Goal: Task Accomplishment & Management: Manage account settings

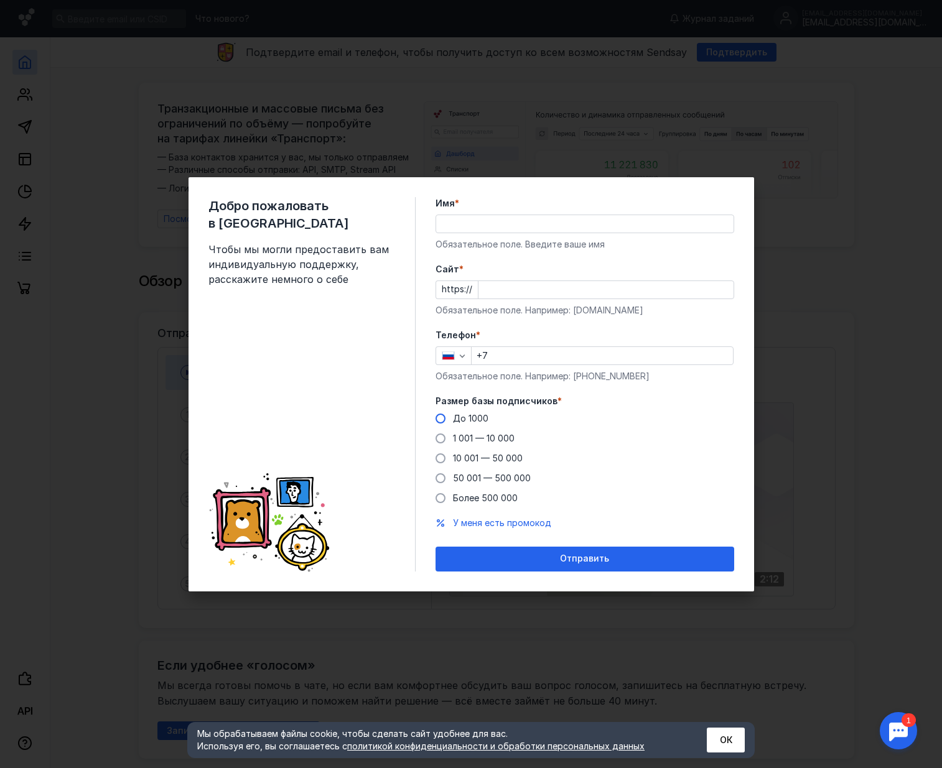
click at [440, 421] on span at bounding box center [441, 419] width 10 height 10
click at [0, 0] on input "До 1000" at bounding box center [0, 0] width 0 height 0
click at [794, 370] on div "Добро пожаловать в Sendsay Чтобы мы могли предоставить вам индивидуальную подде…" at bounding box center [471, 384] width 942 height 768
click at [537, 355] on input "+7" at bounding box center [602, 355] width 261 height 17
type input "F"
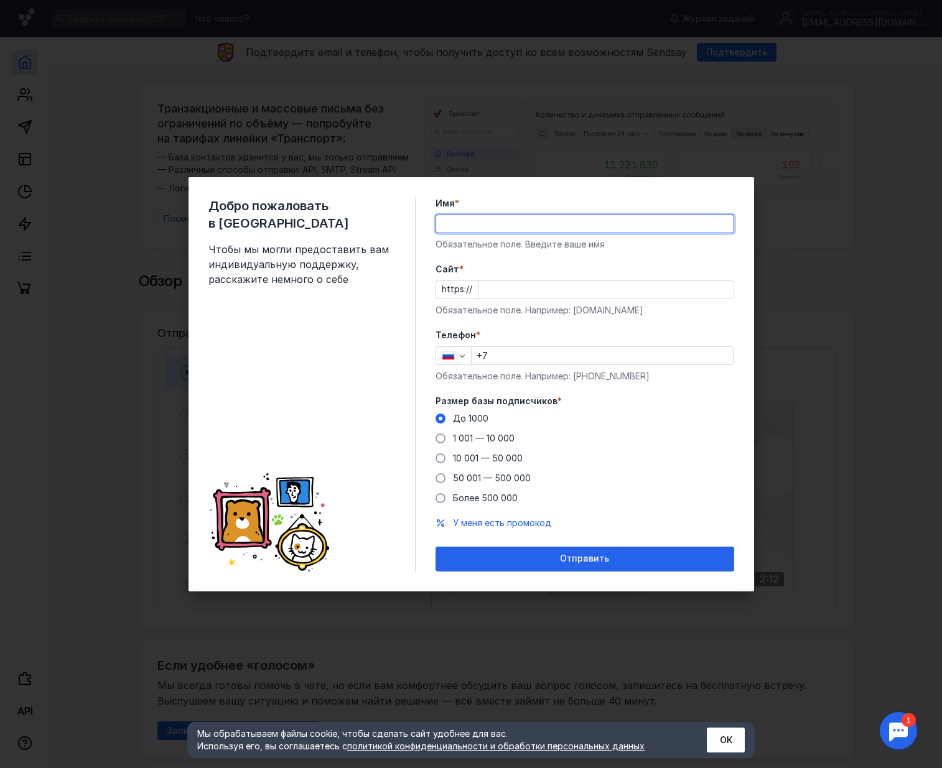
type input "Ф"
type input "[PERSON_NAME]"
click at [397, 289] on div "Добро пожаловать в Sendsay Чтобы мы могли предоставить вам индивидуальную подде…" at bounding box center [311, 384] width 207 height 375
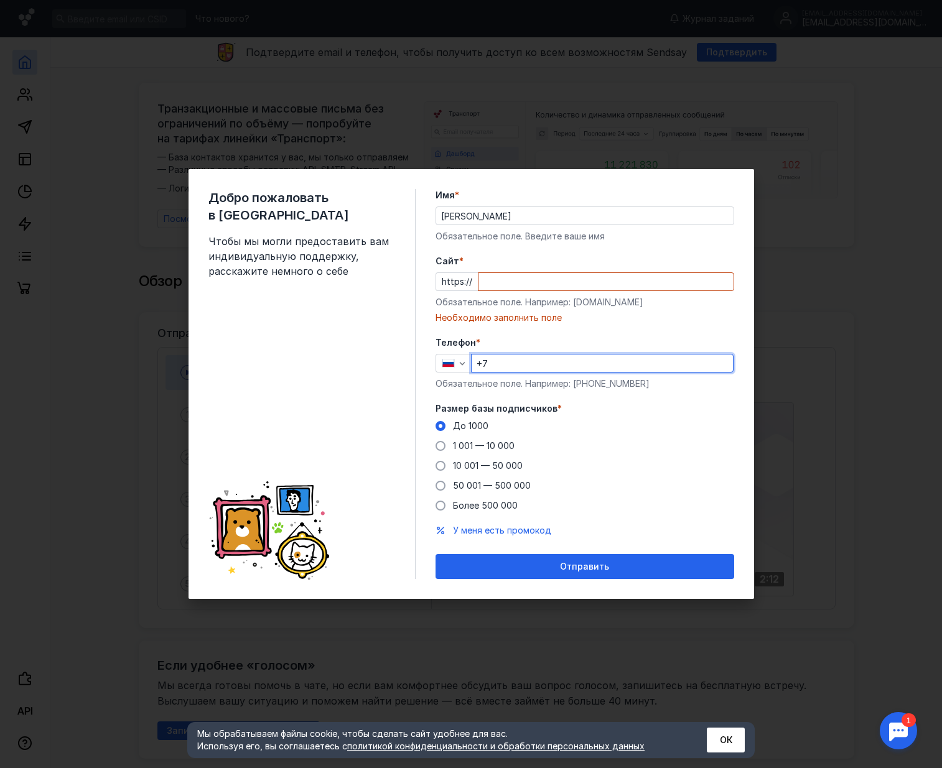
click at [522, 354] on div "+7" at bounding box center [602, 363] width 263 height 19
type input "[PHONE_NUMBER]"
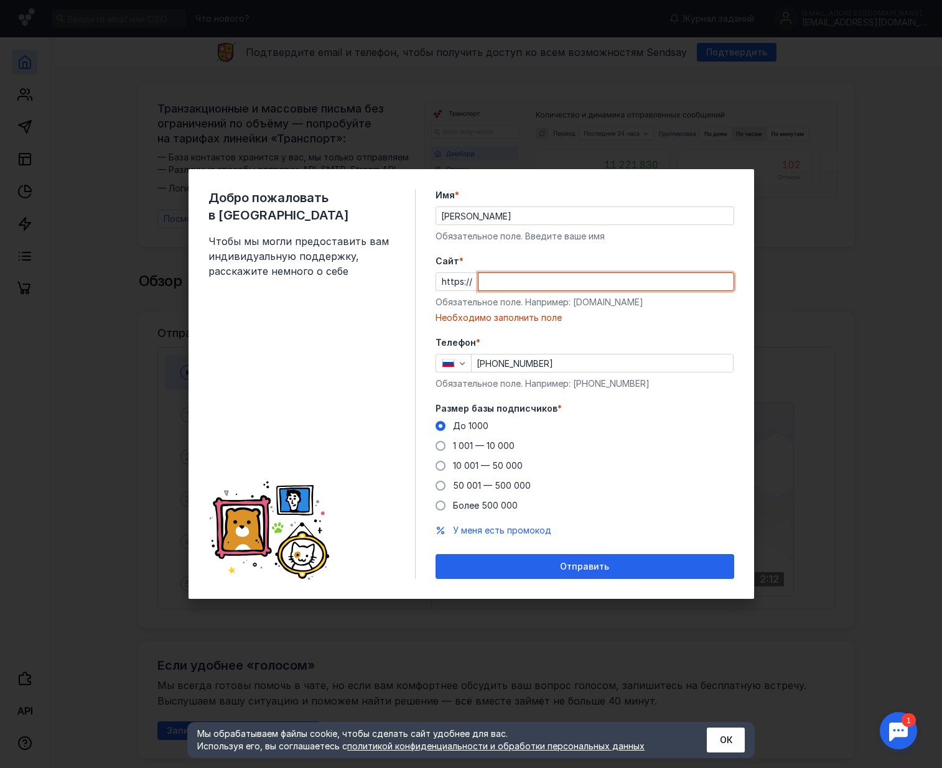
click at [528, 281] on input "Cайт *" at bounding box center [605, 281] width 255 height 17
type input "у"
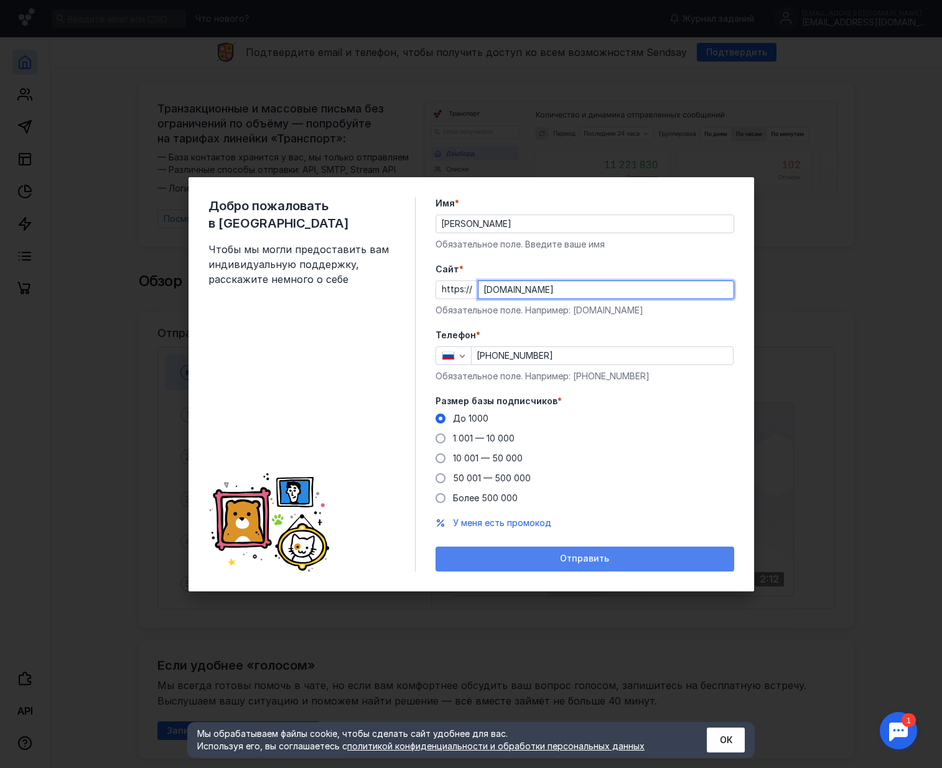
type input "[DOMAIN_NAME]"
click at [602, 562] on span "Отправить" at bounding box center [584, 559] width 49 height 11
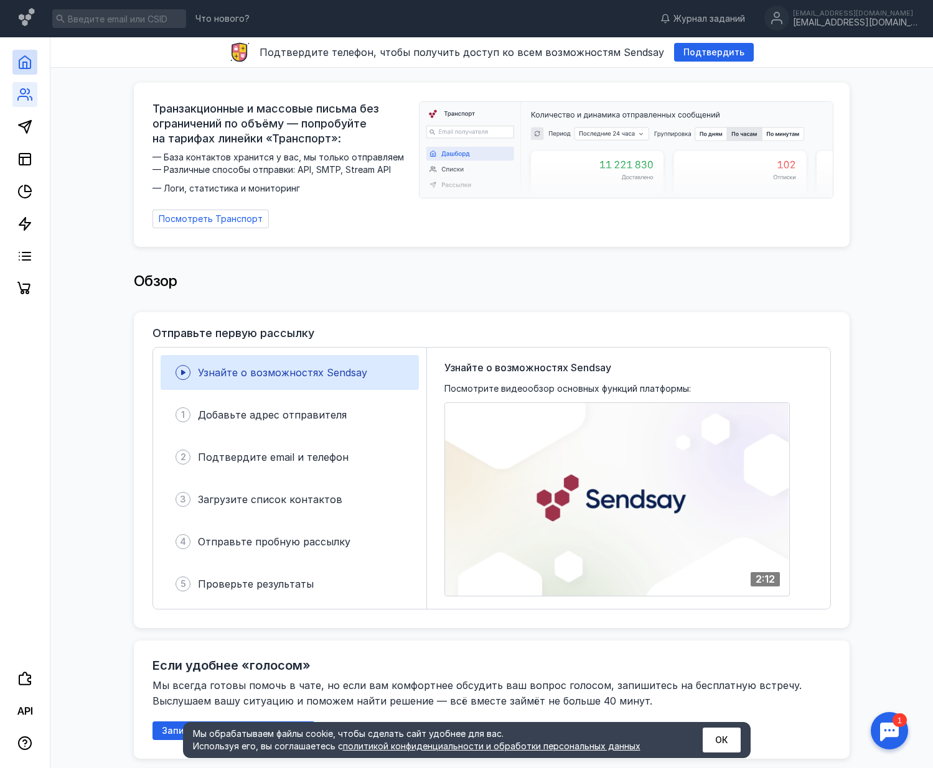
click at [32, 93] on link at bounding box center [24, 94] width 25 height 25
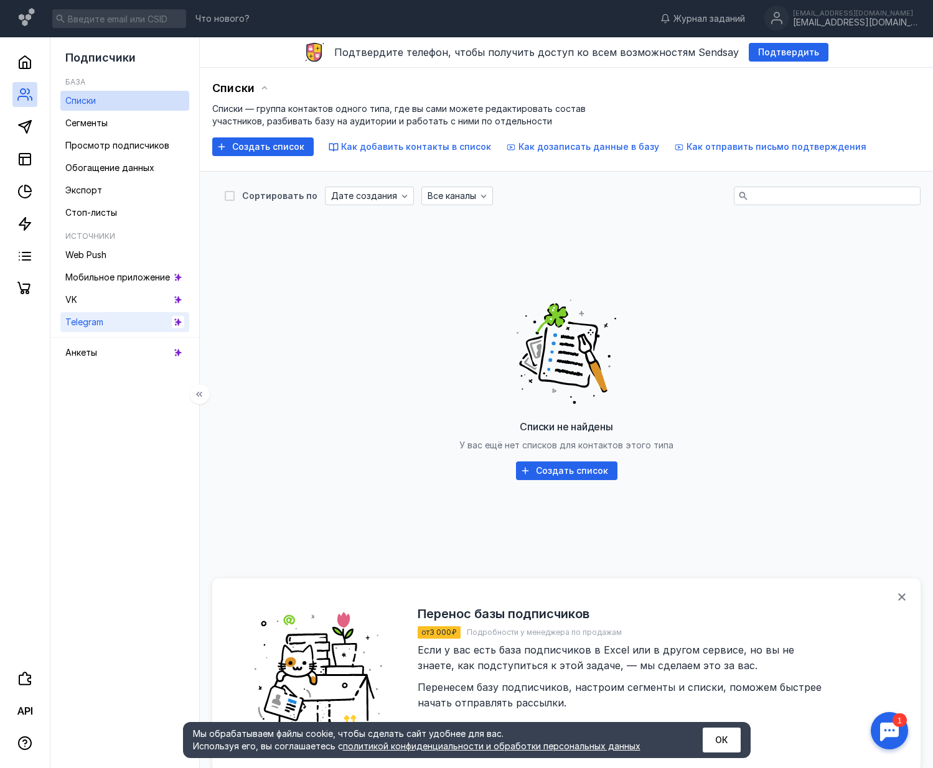
click at [101, 322] on span "Telegram" at bounding box center [84, 322] width 38 height 11
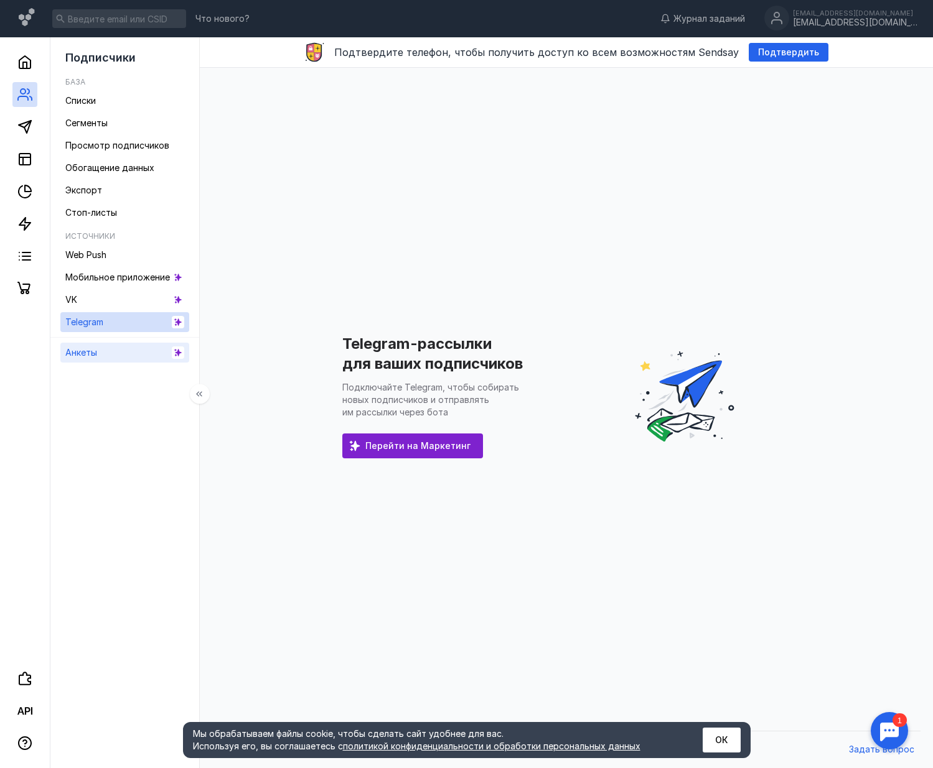
click at [101, 359] on link "Анкеты" at bounding box center [124, 353] width 129 height 20
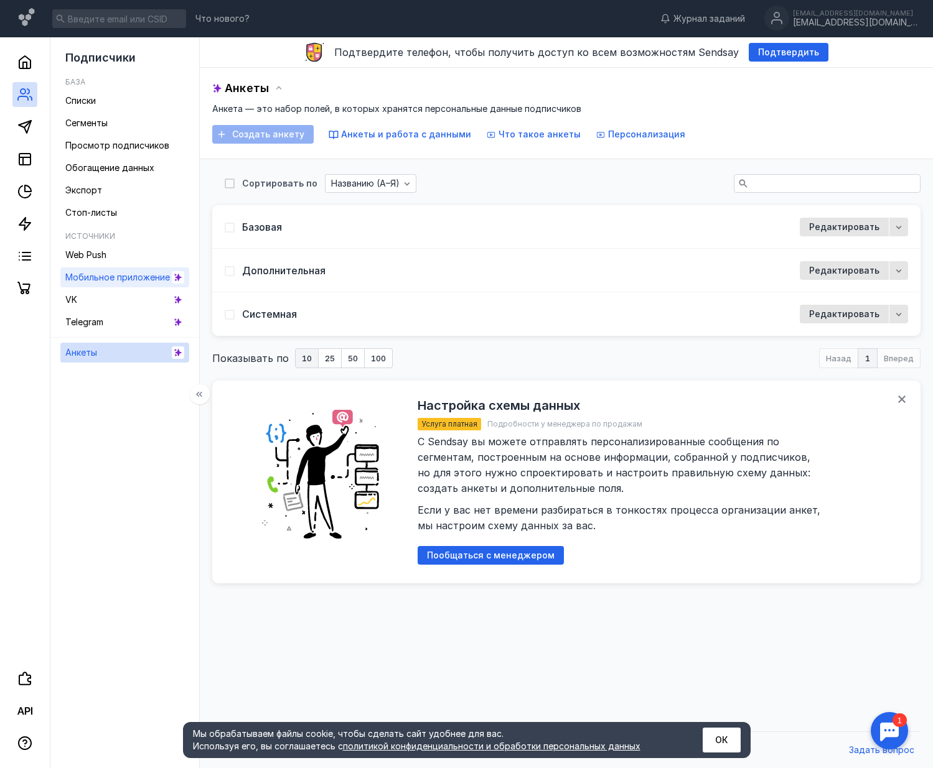
click at [110, 279] on span "Мобильное приложение" at bounding box center [117, 277] width 105 height 11
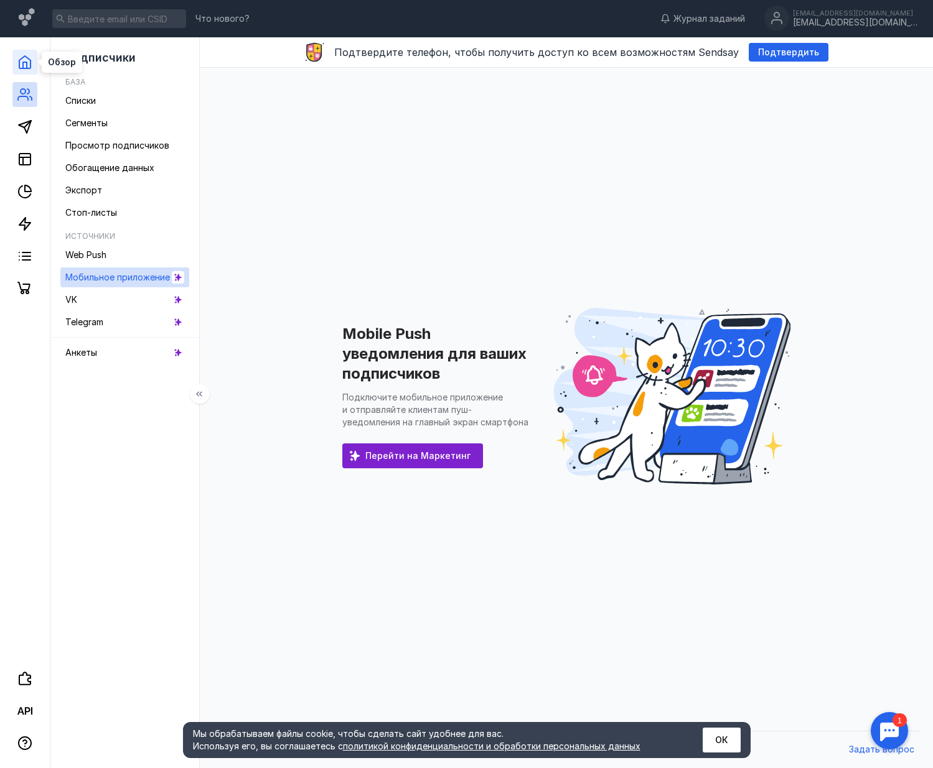
click at [24, 64] on icon at bounding box center [24, 62] width 15 height 15
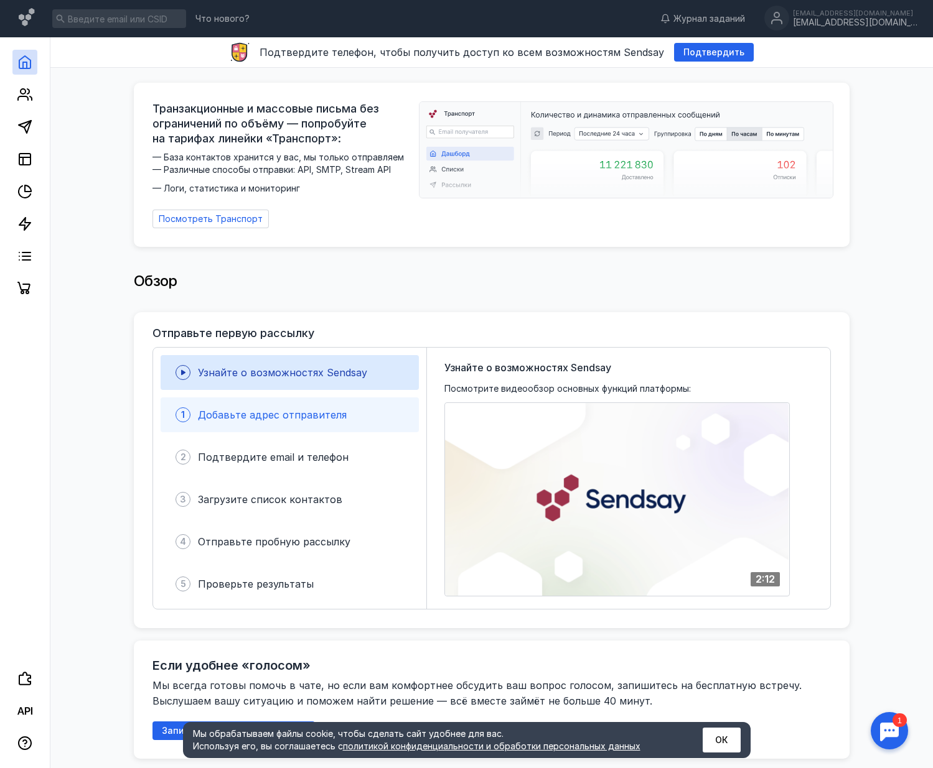
click at [340, 410] on span "Добавьте адрес отправителя" at bounding box center [272, 415] width 149 height 12
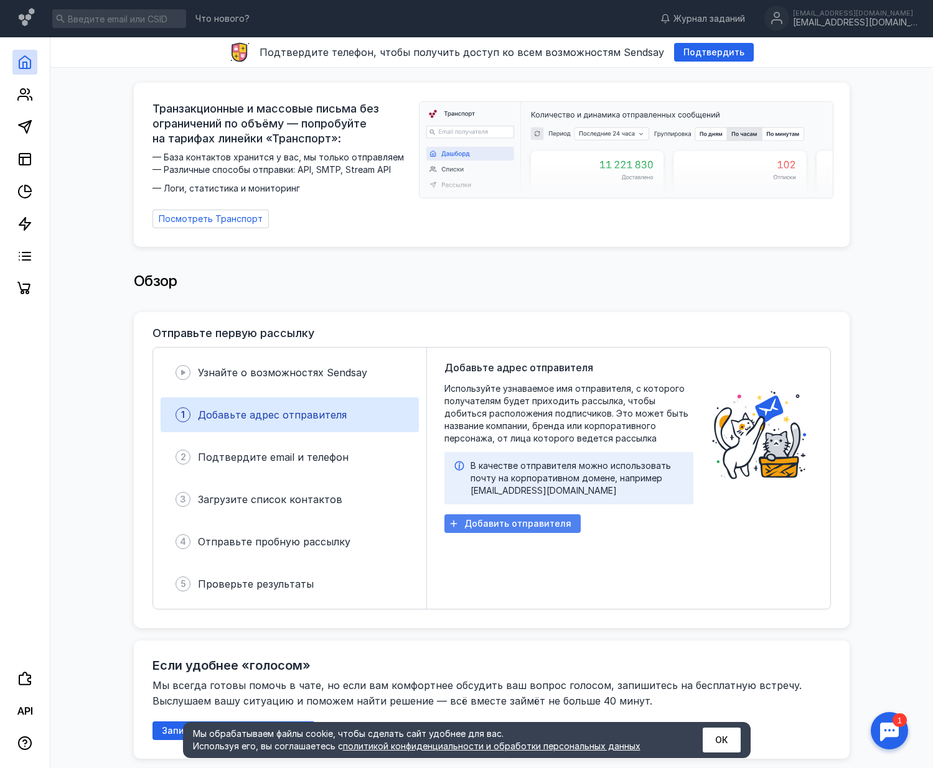
click at [520, 519] on span "Добавить отправителя" at bounding box center [517, 524] width 107 height 11
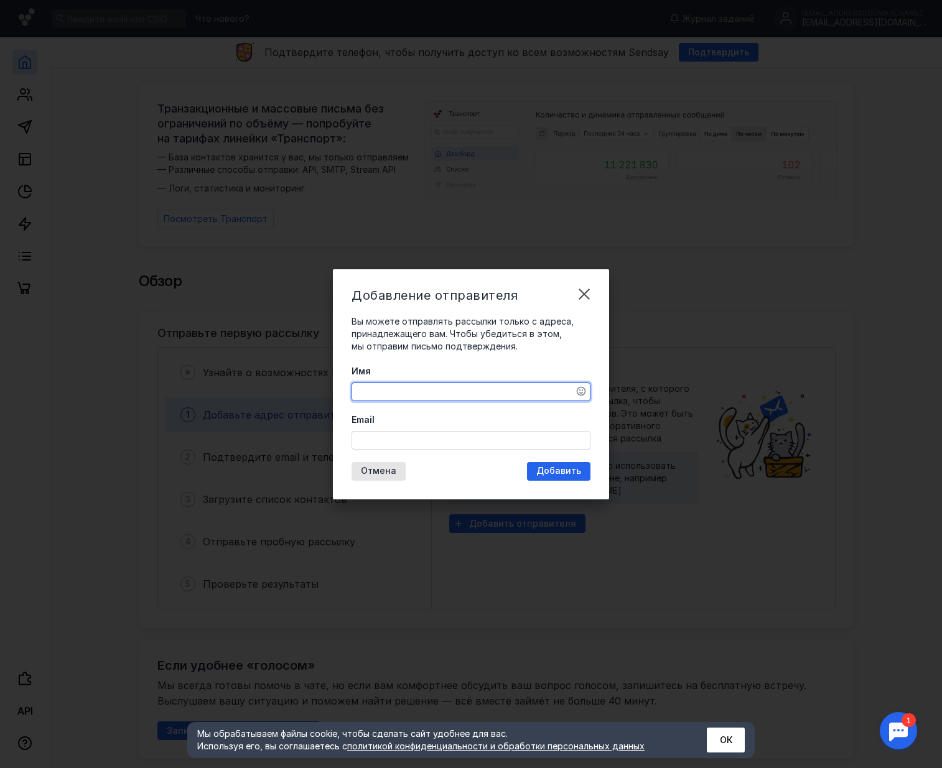
click at [468, 394] on textarea "Имя" at bounding box center [471, 391] width 238 height 17
type textarea "F"
type textarea "[PERSON_NAME]"
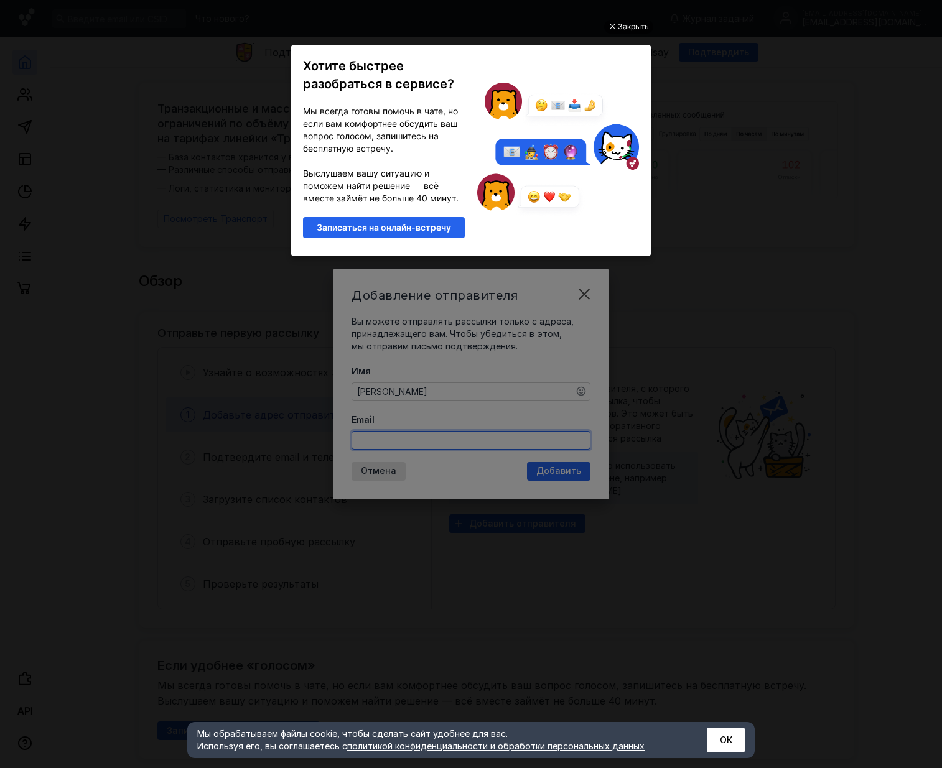
click at [633, 24] on div "Закрыть" at bounding box center [633, 27] width 31 height 14
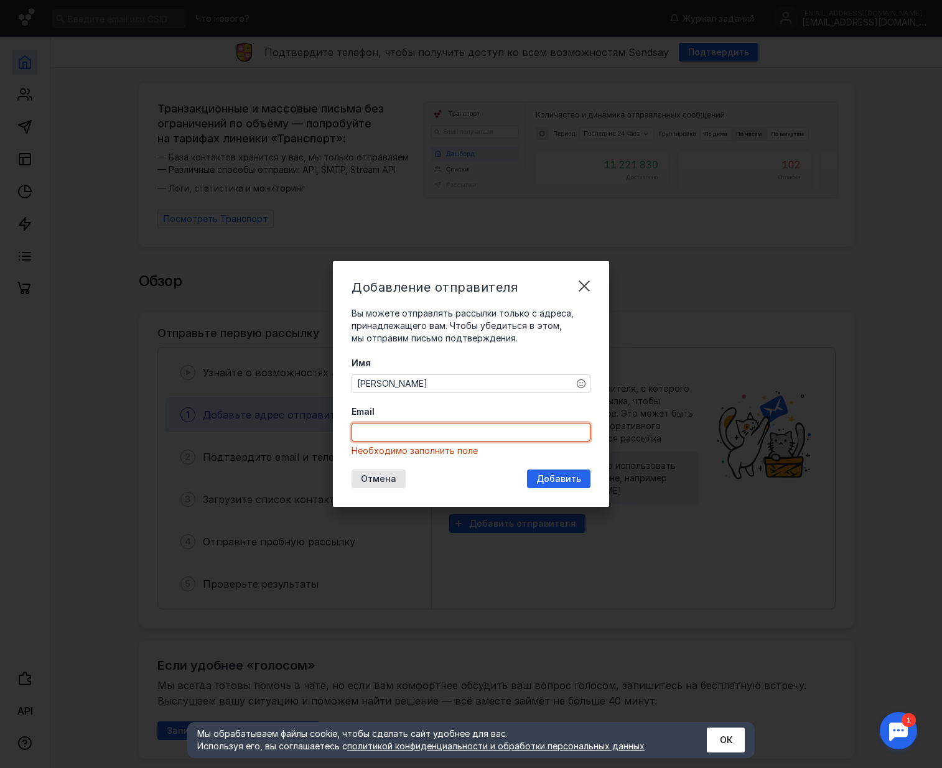
click at [433, 432] on input "Email" at bounding box center [471, 432] width 238 height 17
paste input "[EMAIL_ADDRESS][DOMAIN_NAME]"
type input "[EMAIL_ADDRESS][DOMAIN_NAME]"
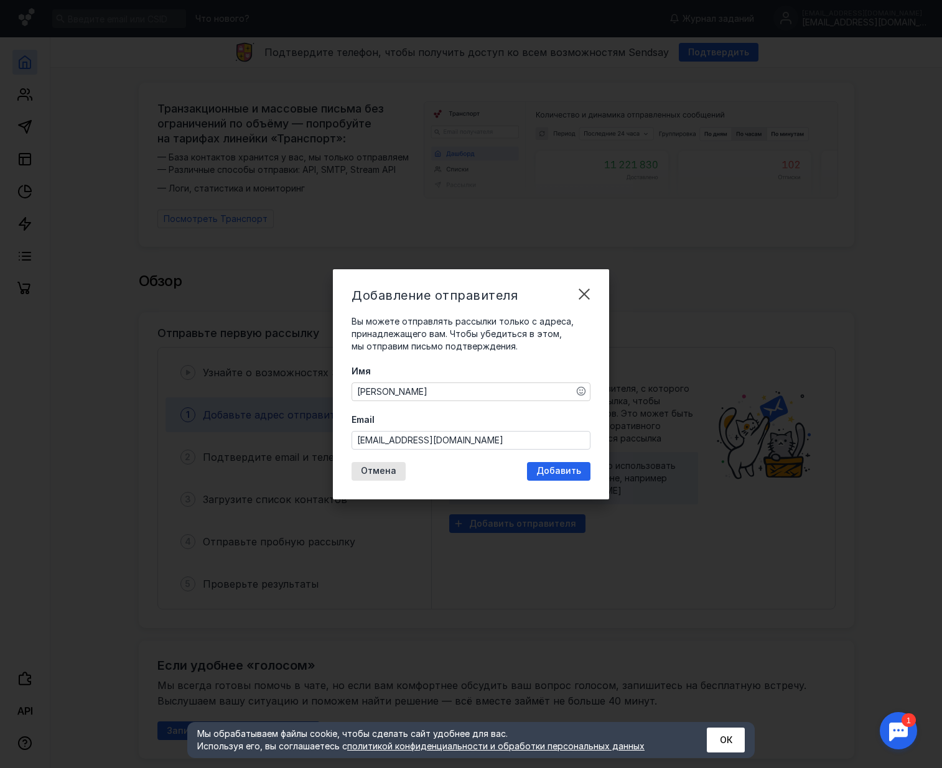
click at [447, 465] on div "Отмена Добавить" at bounding box center [471, 471] width 239 height 19
click at [546, 472] on span "Добавить" at bounding box center [558, 471] width 45 height 11
